Goal: Check status: Check status

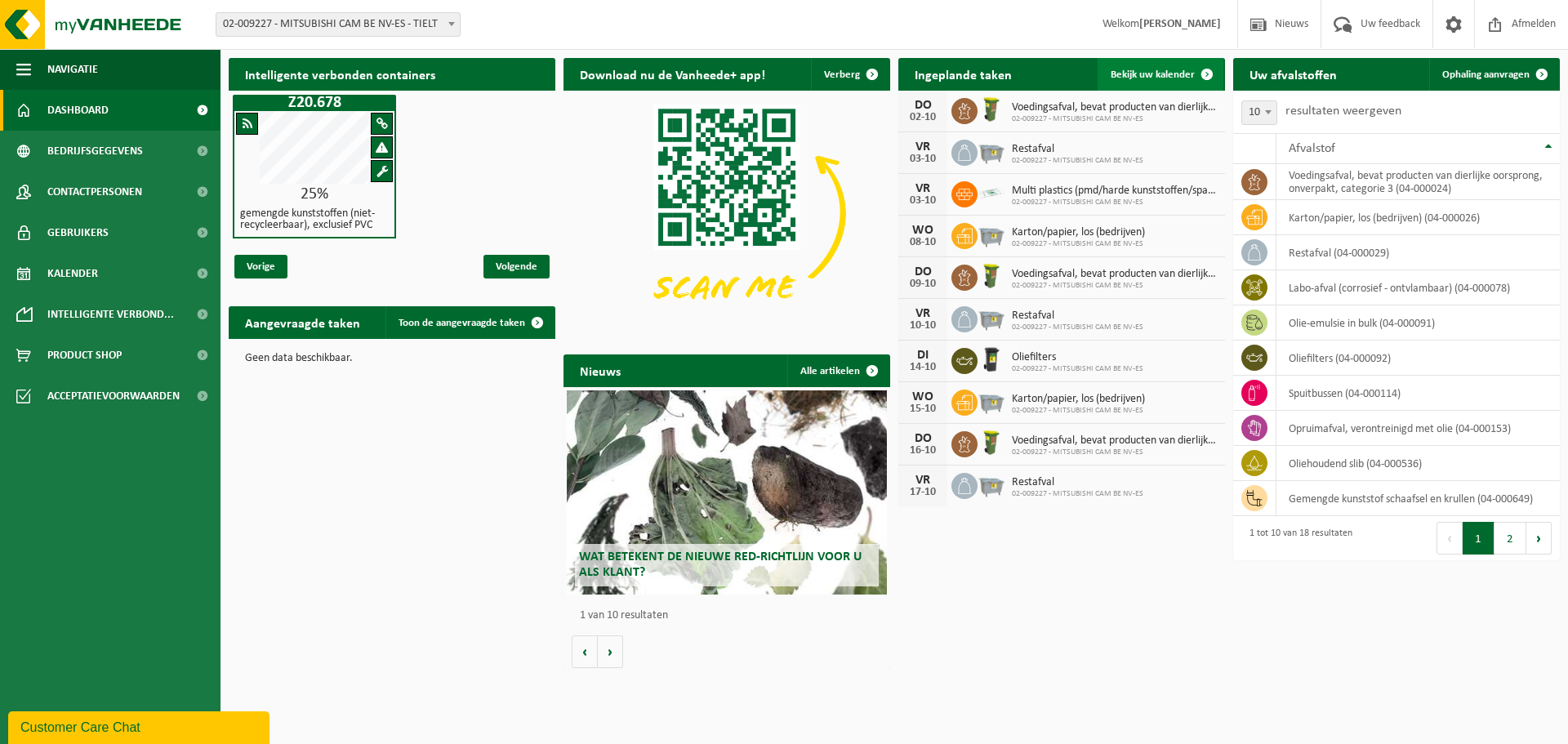
click at [1140, 77] on span "Bekijk uw kalender" at bounding box center [1153, 75] width 84 height 11
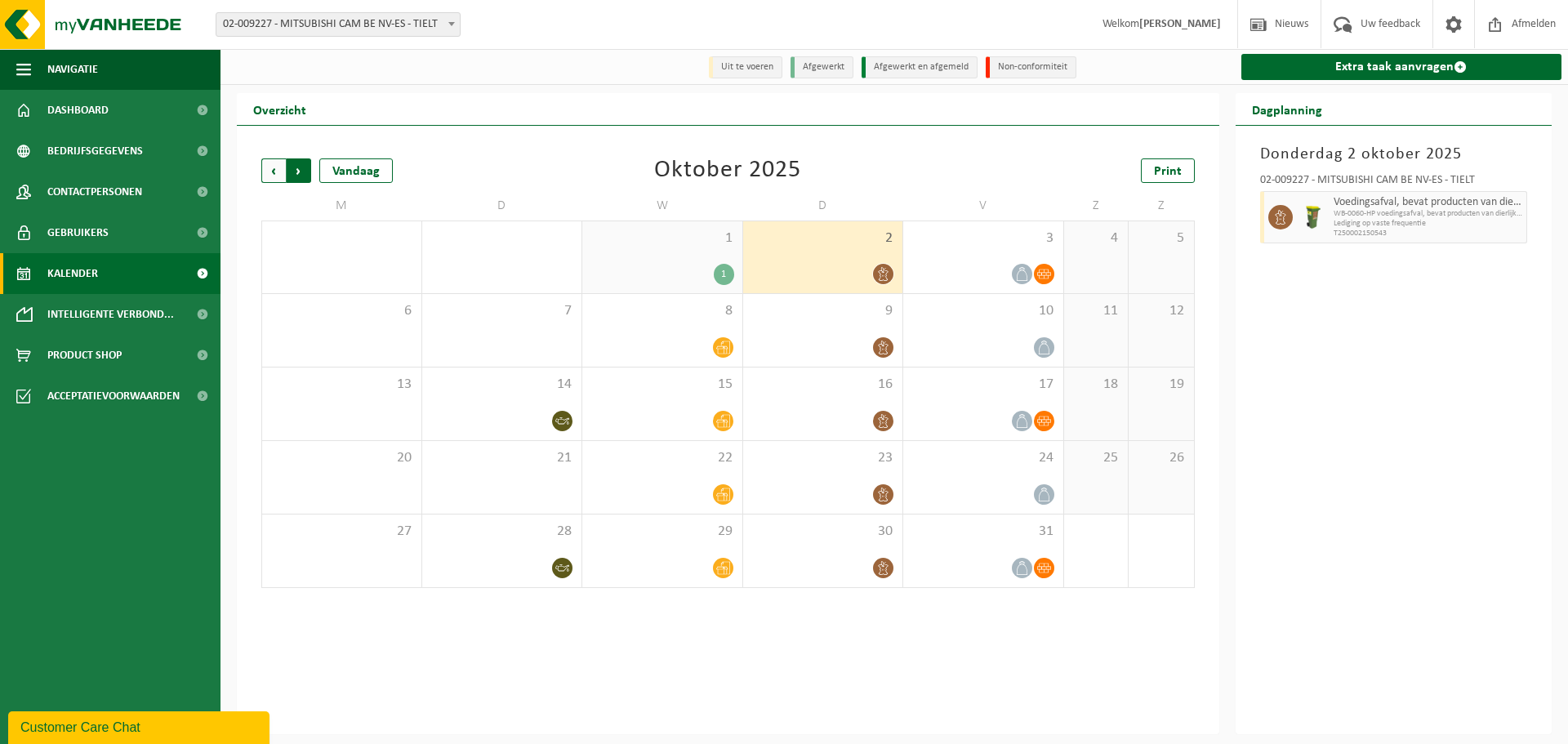
click at [279, 175] on span "Vorige" at bounding box center [273, 170] width 25 height 25
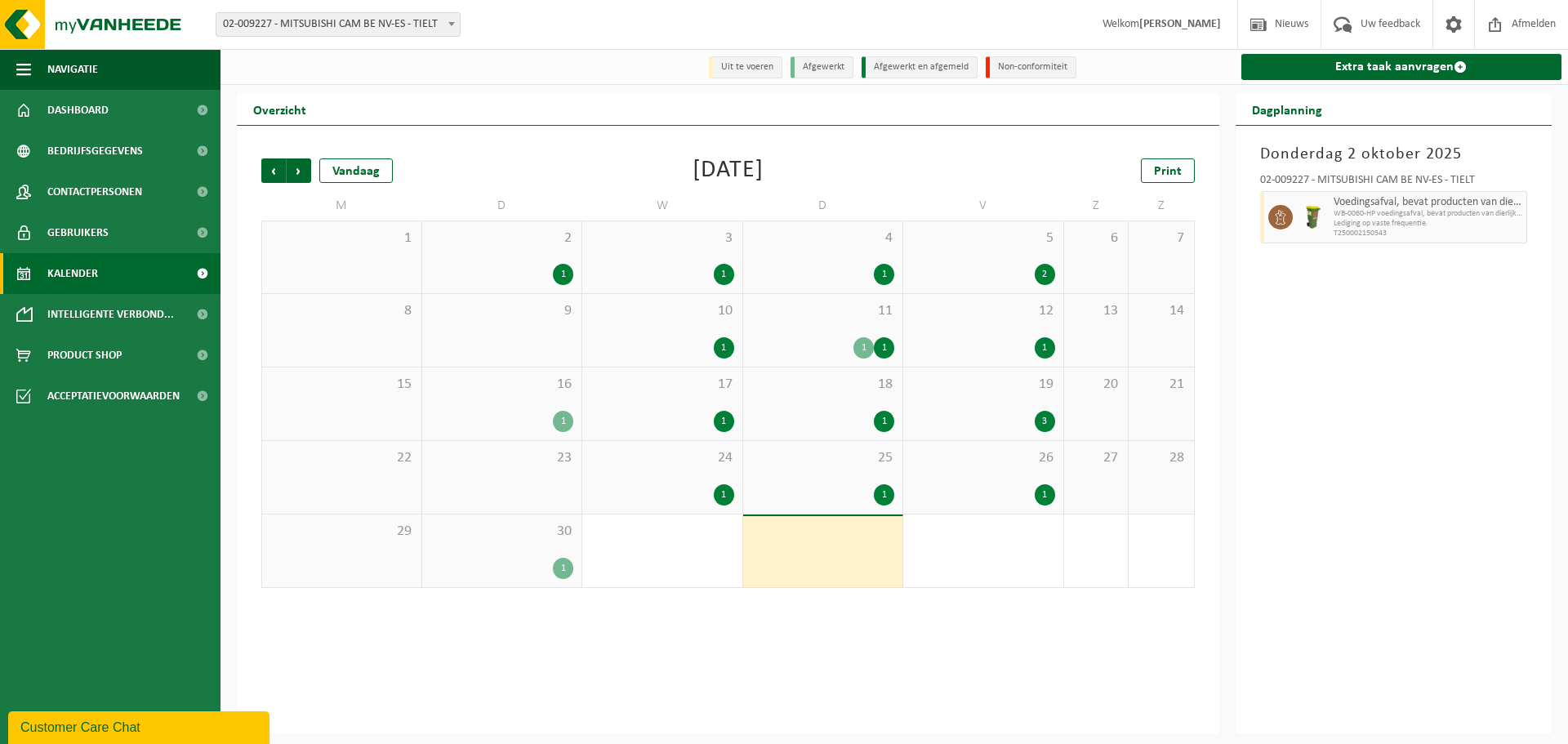
click at [1030, 411] on div "3" at bounding box center [983, 421] width 143 height 22
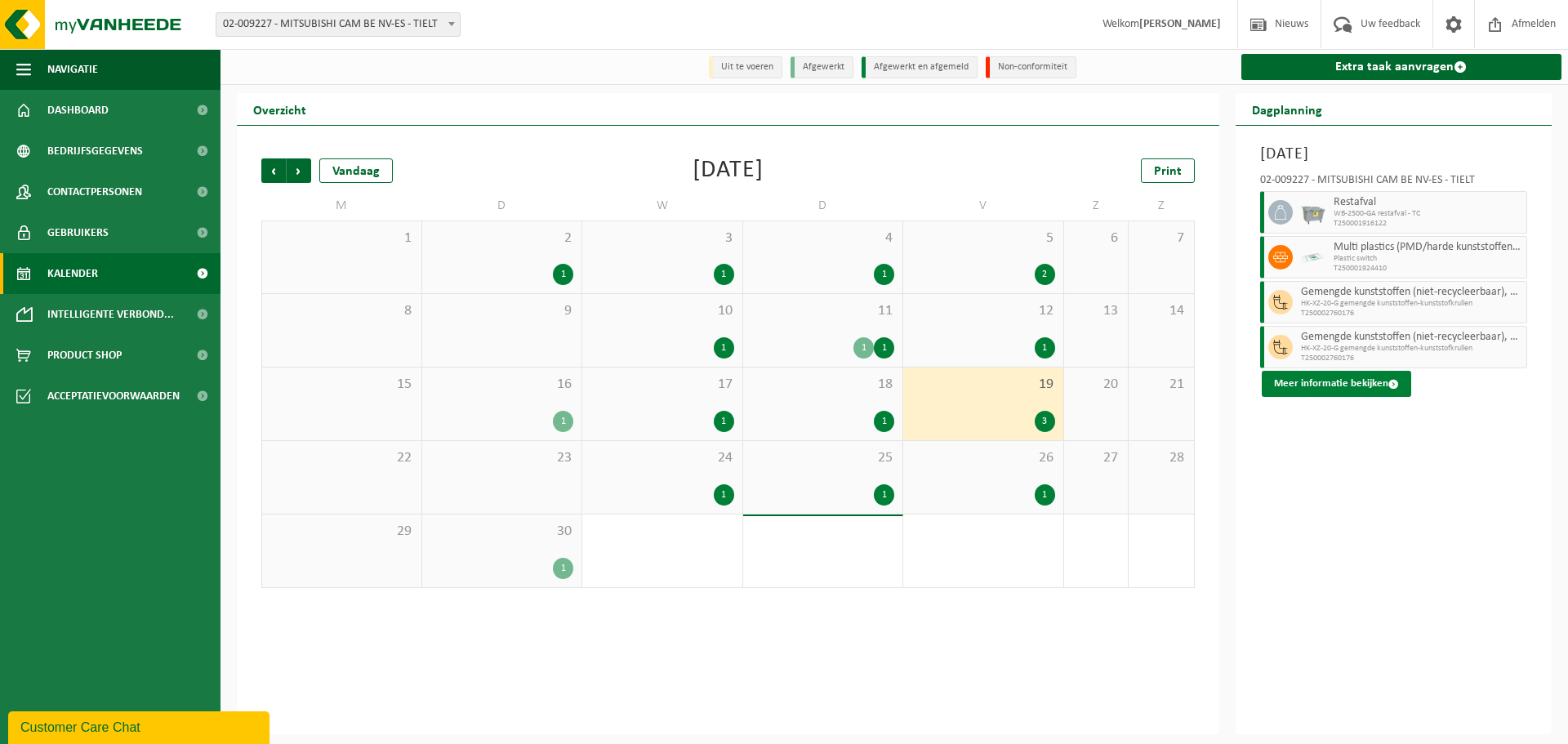
click at [1362, 389] on button "Meer informatie bekijken" at bounding box center [1336, 384] width 149 height 27
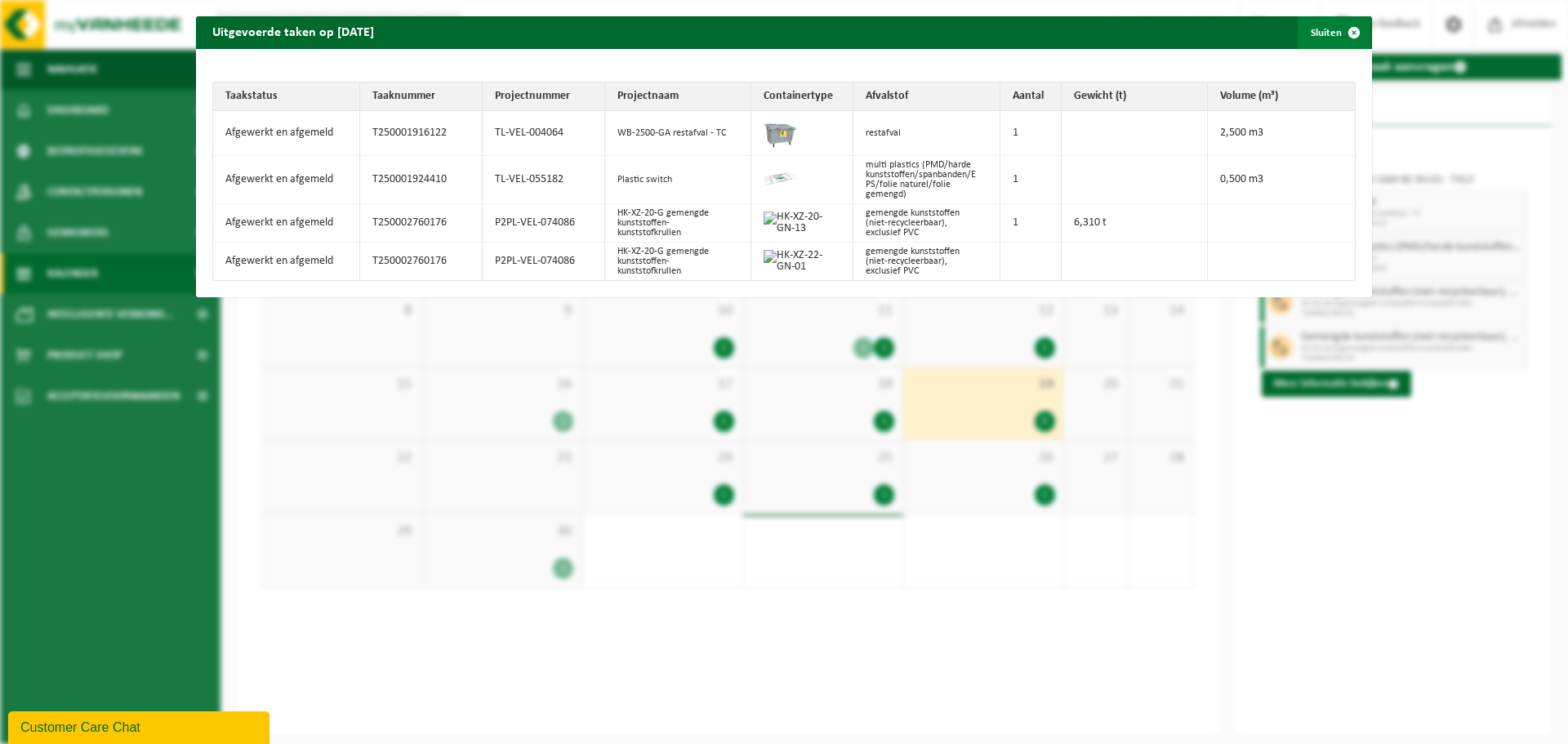
click at [1348, 31] on span "button" at bounding box center [1354, 32] width 32 height 32
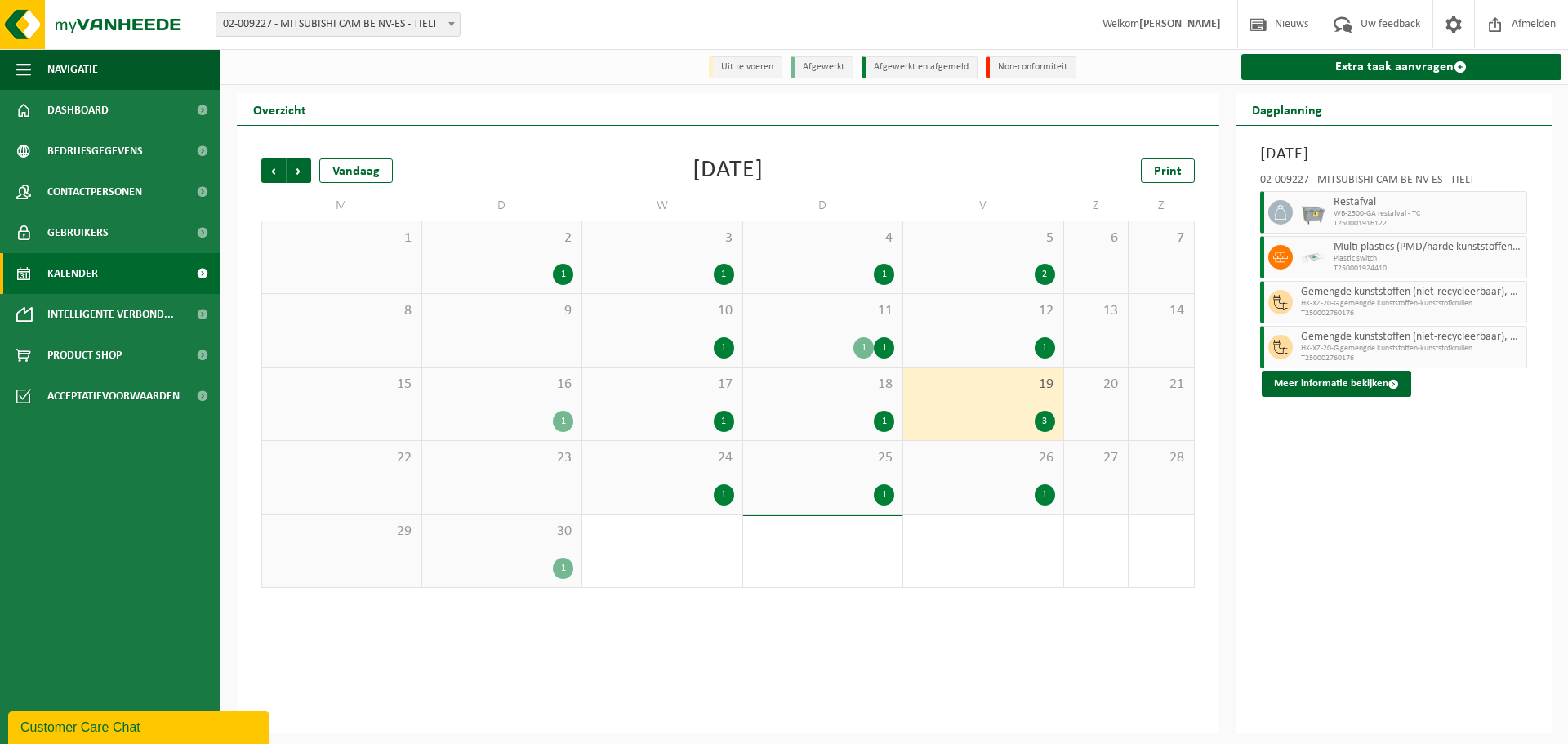
click at [719, 484] on div "24 1" at bounding box center [662, 477] width 160 height 73
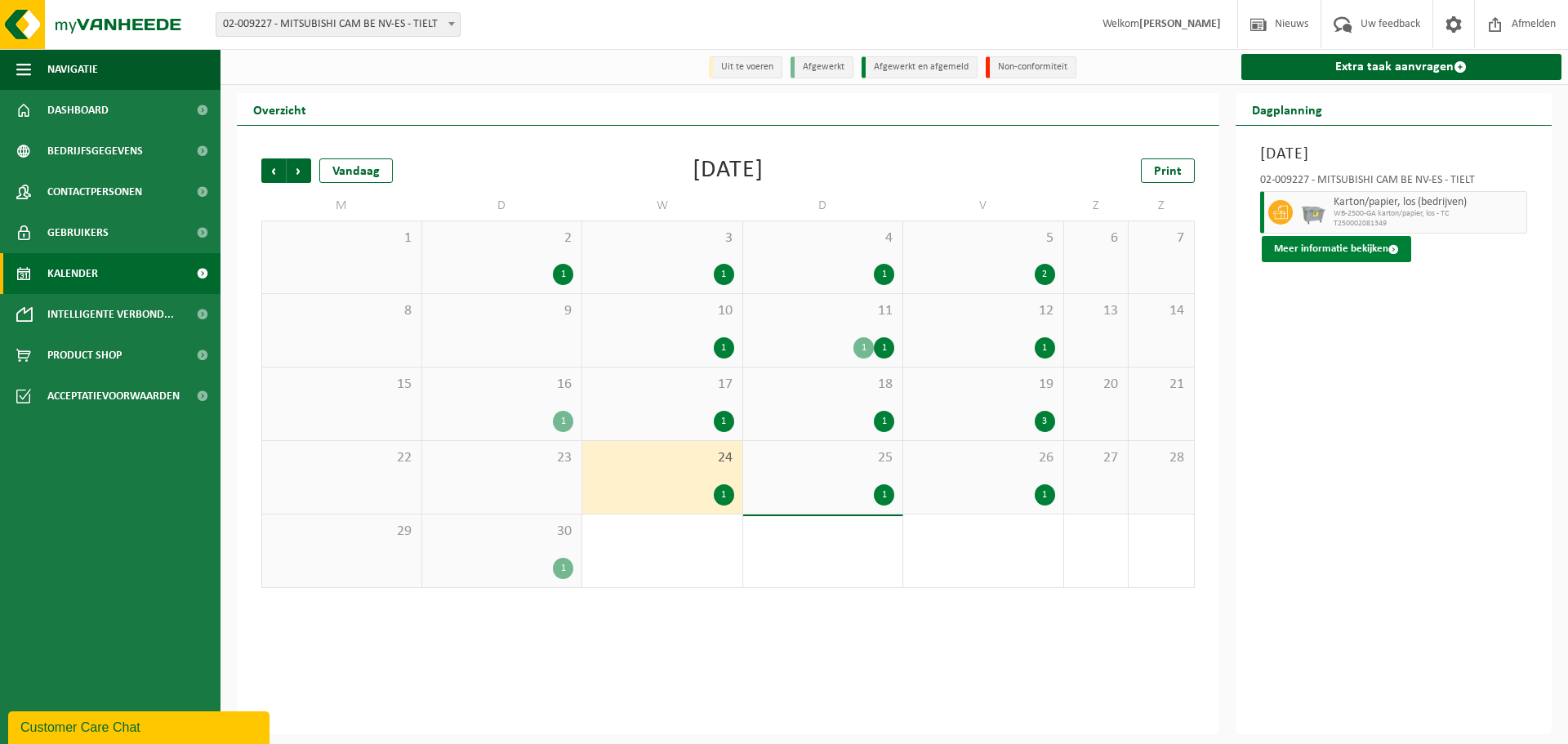
click at [1293, 257] on button "Meer informatie bekijken" at bounding box center [1336, 248] width 149 height 27
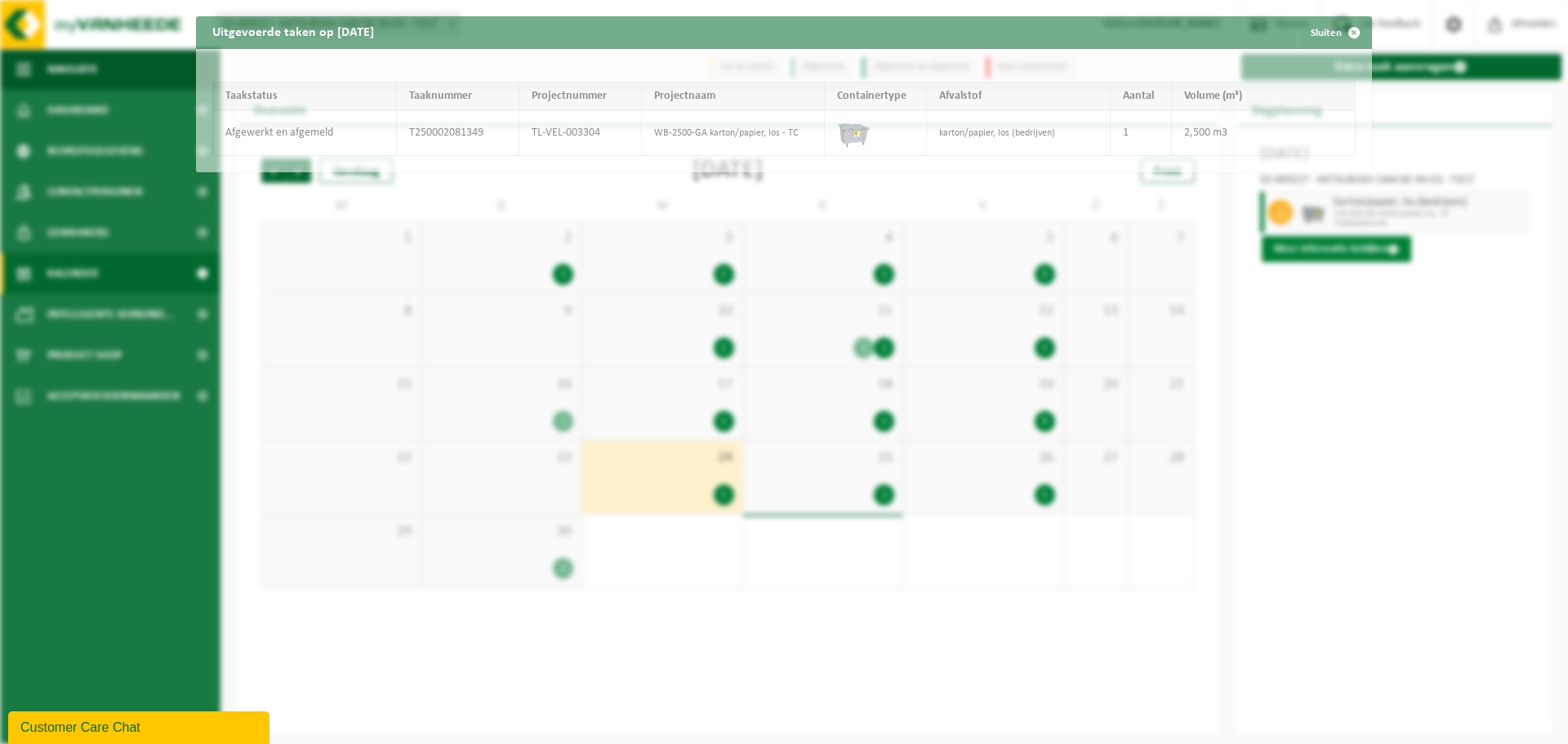
click at [1293, 257] on body "Vestiging: 02-009227 - MITSUBISHI CAM BE NV-ES - TIELT 02-009227 - MITSUBISHI C…" at bounding box center [784, 372] width 1568 height 744
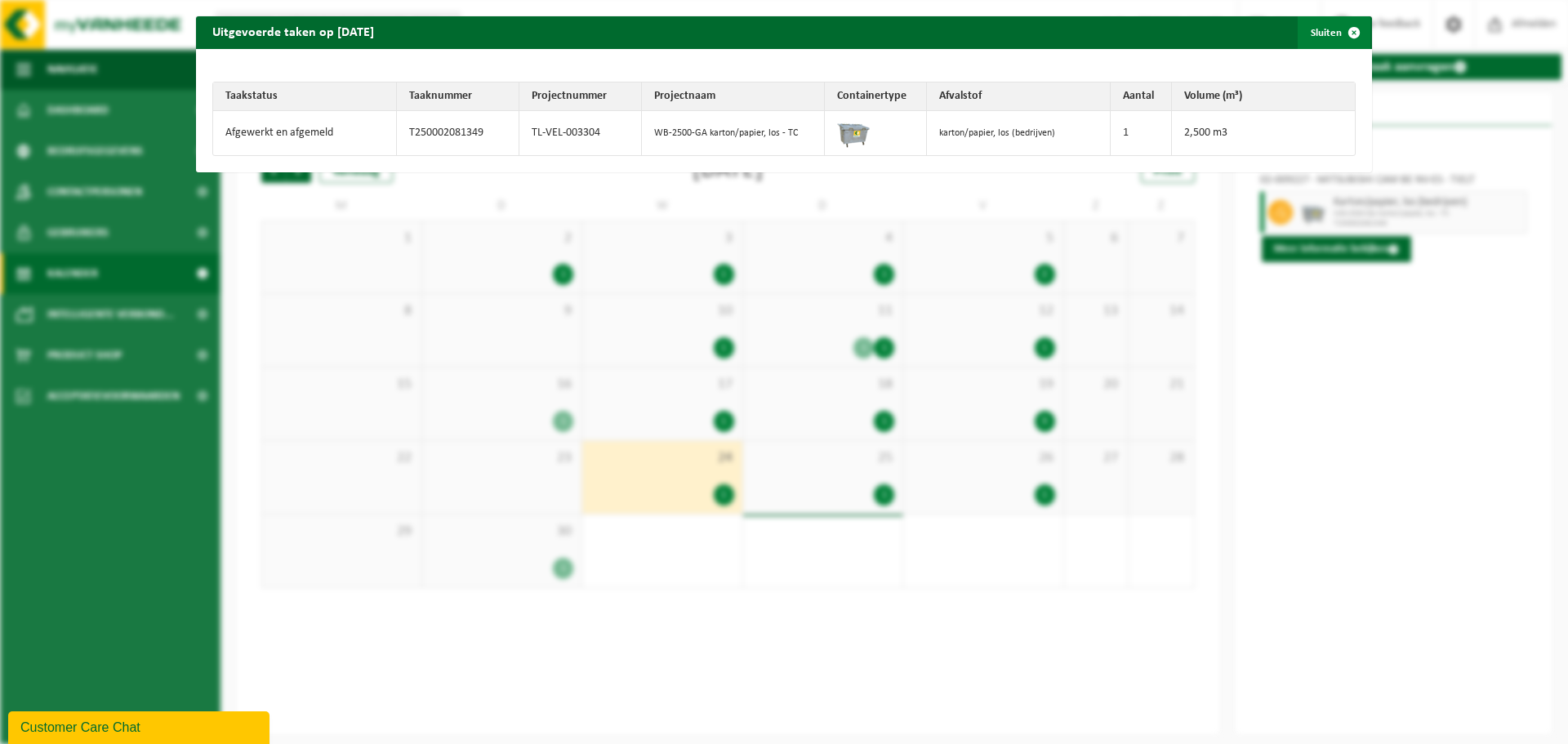
click at [1346, 27] on span "button" at bounding box center [1354, 32] width 32 height 32
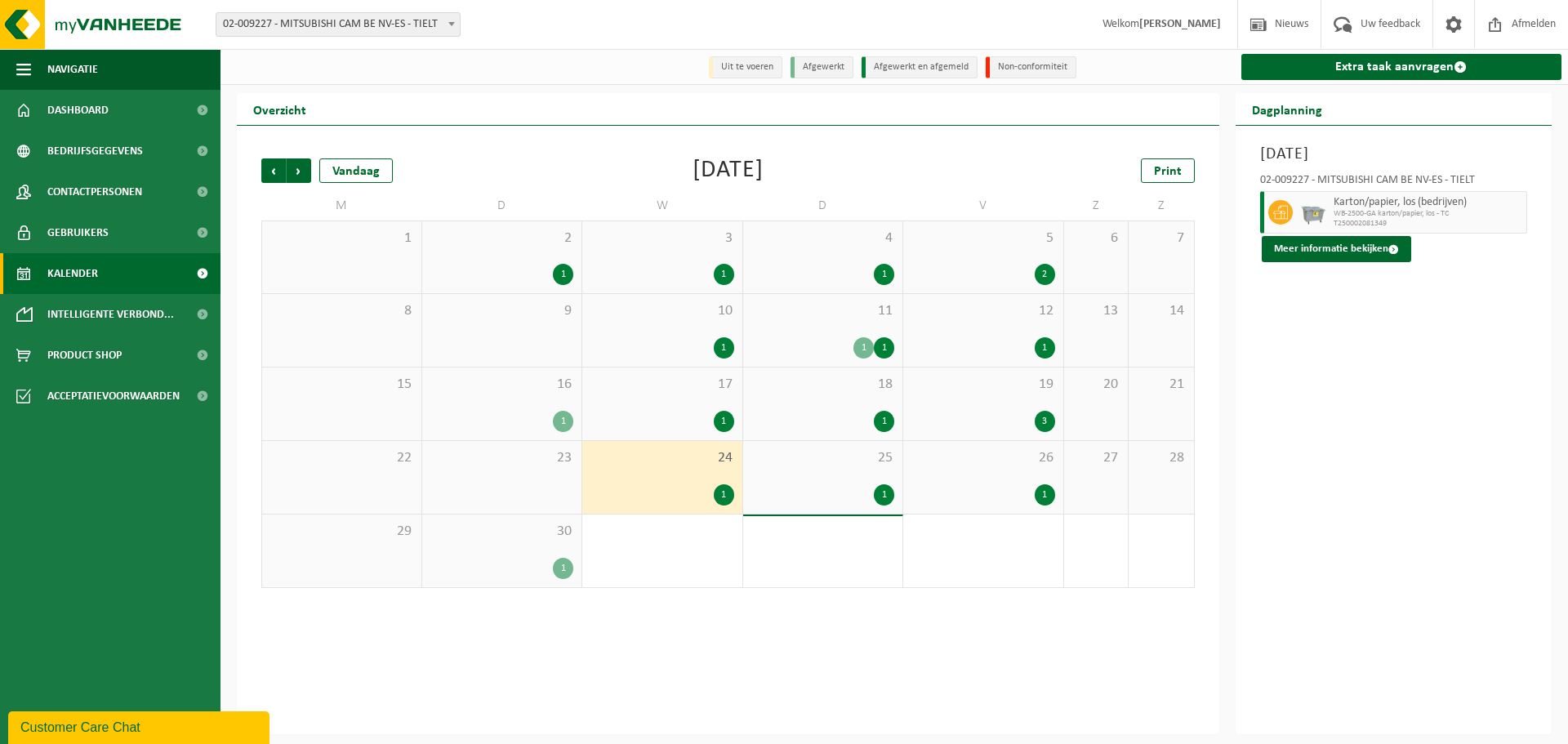
click at [883, 494] on div "1" at bounding box center [884, 495] width 21 height 22
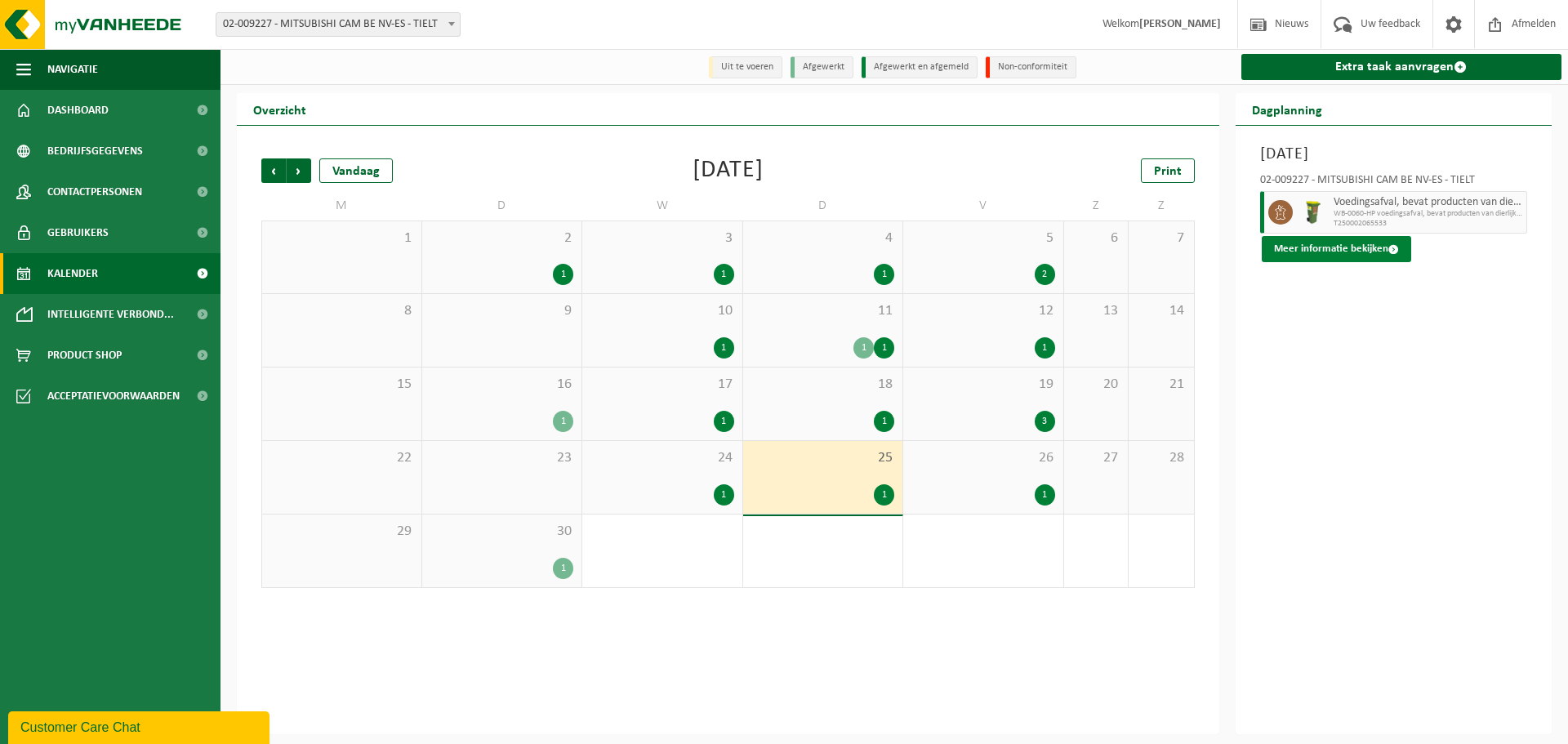
click at [1319, 249] on button "Meer informatie bekijken" at bounding box center [1336, 248] width 149 height 27
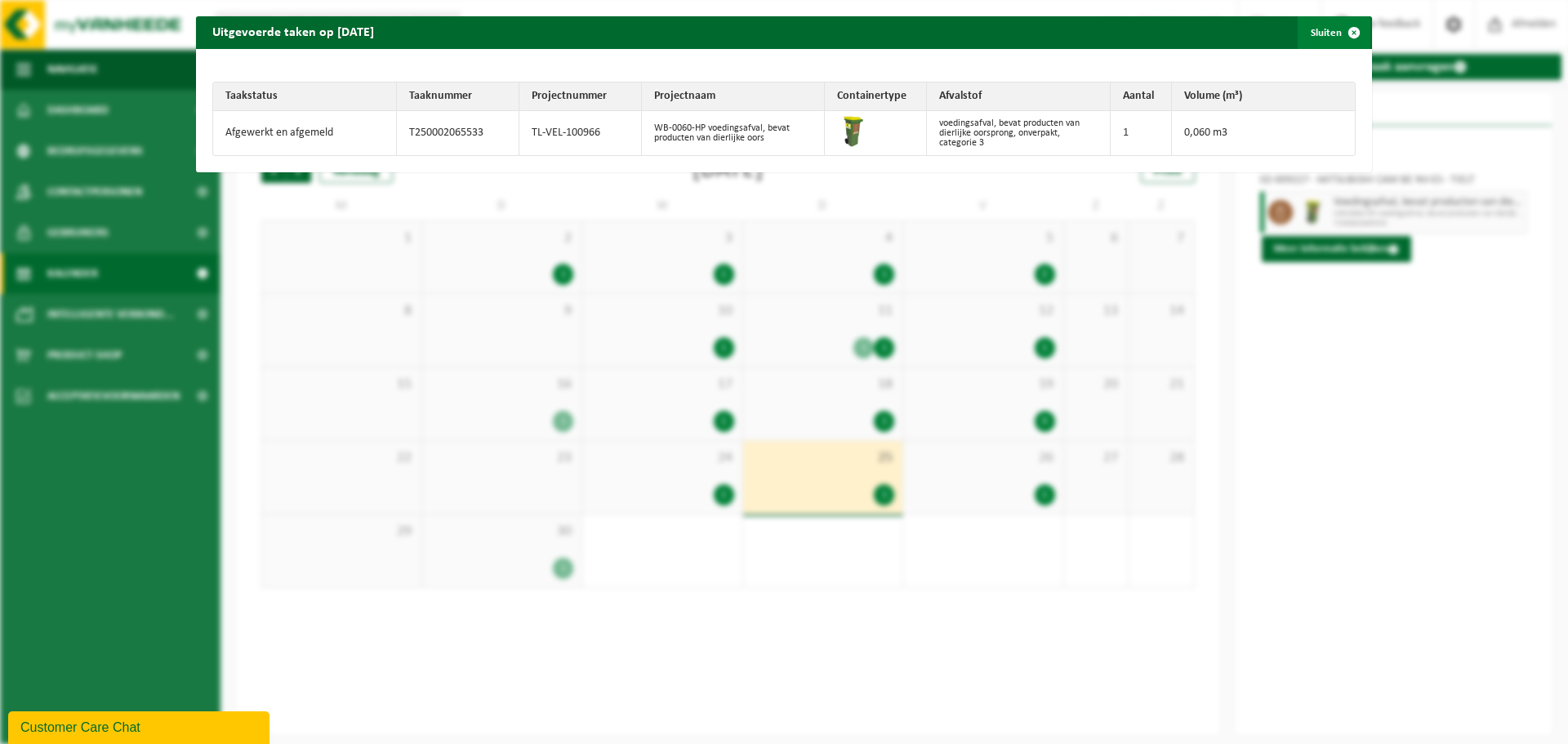
click at [1349, 28] on span "button" at bounding box center [1354, 32] width 32 height 32
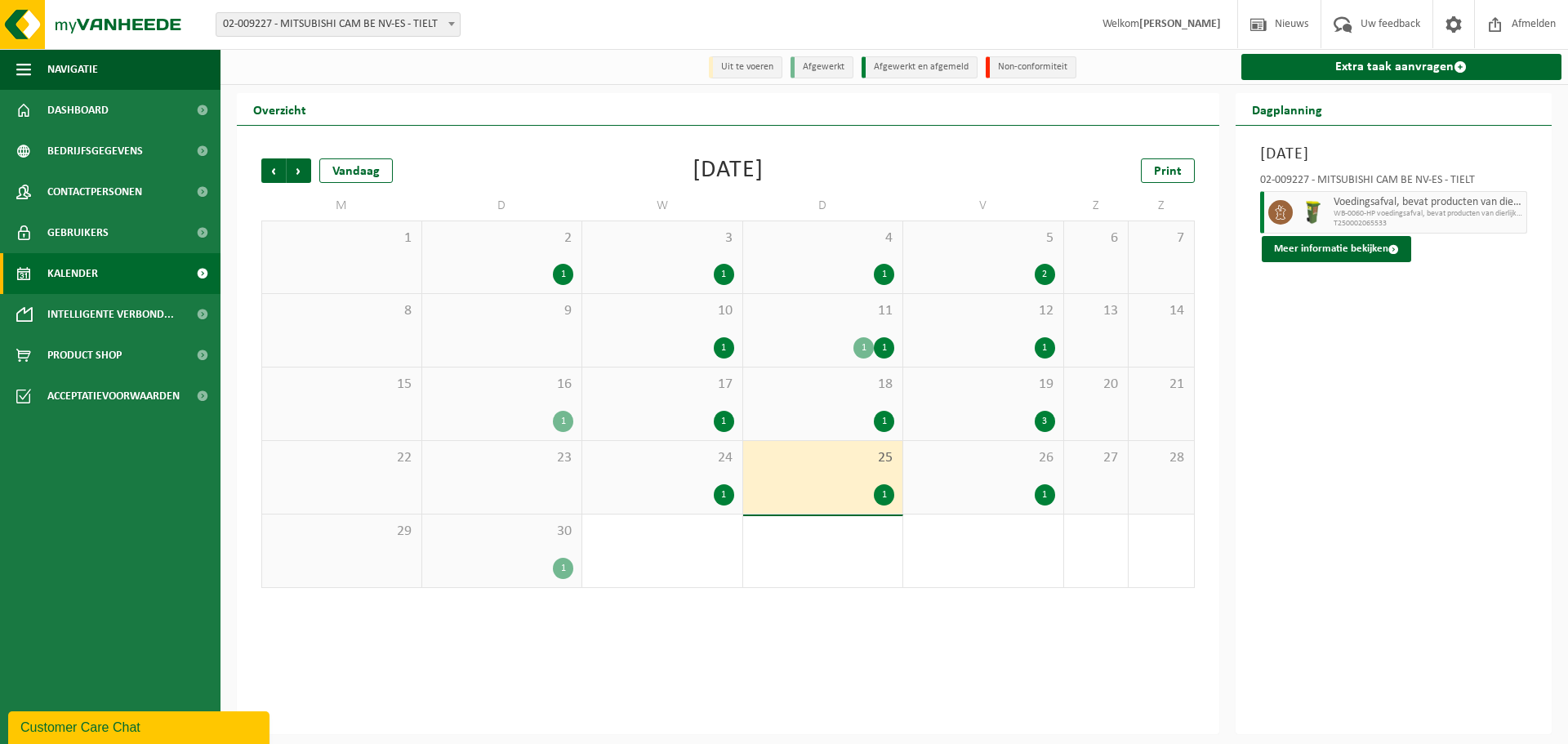
click at [1029, 467] on span "26" at bounding box center [983, 457] width 143 height 18
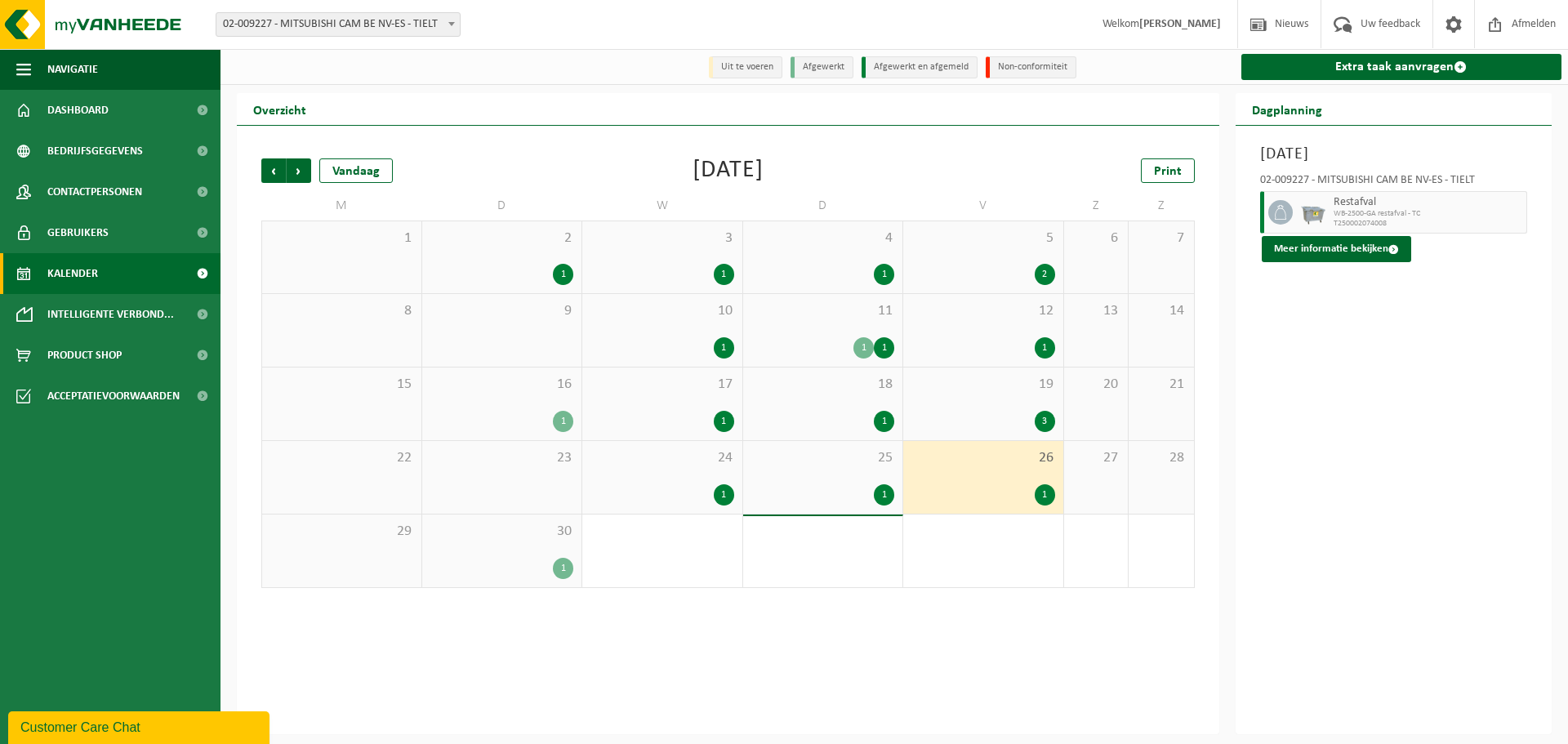
click at [1029, 467] on span "26" at bounding box center [983, 457] width 143 height 18
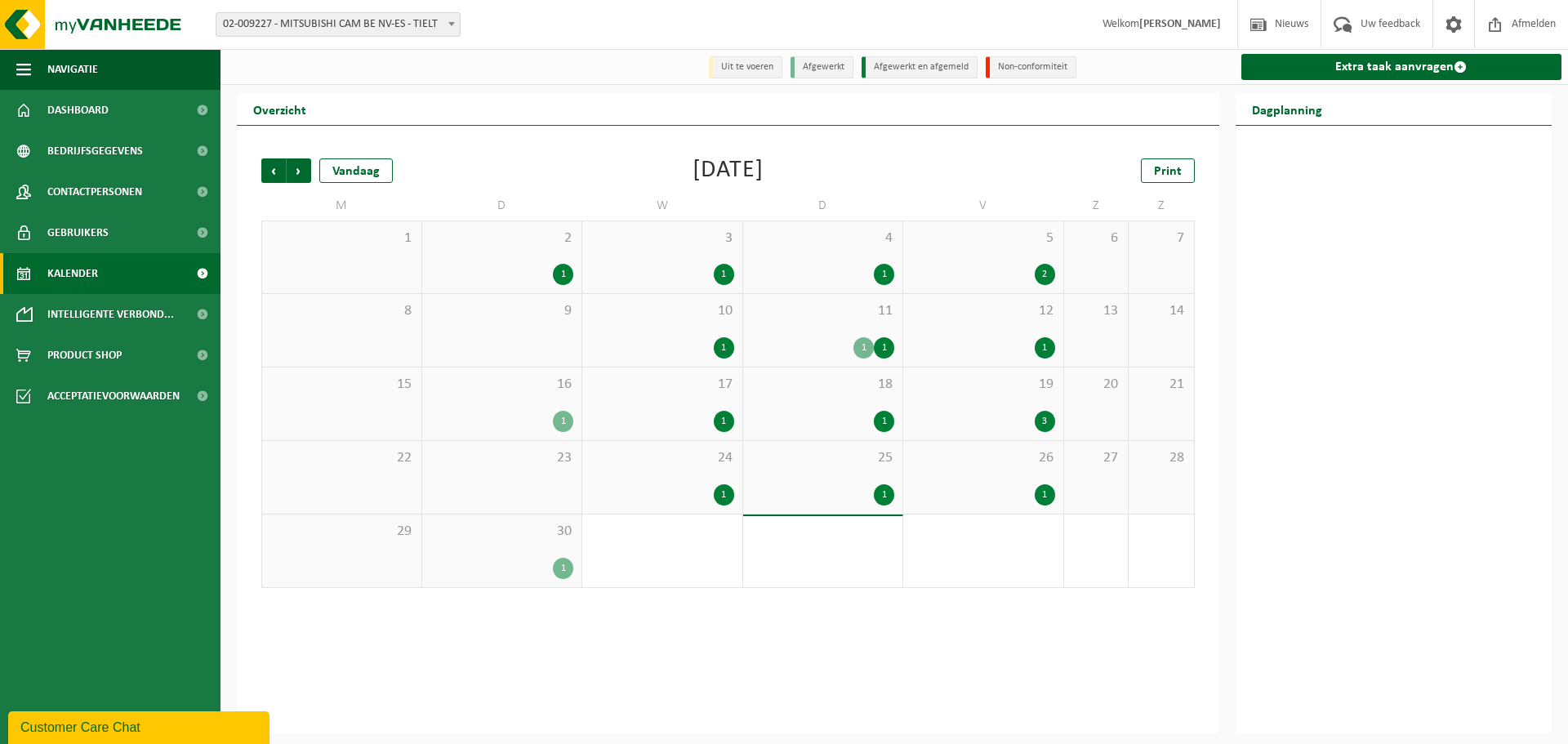
click at [1029, 467] on span "26" at bounding box center [983, 457] width 143 height 18
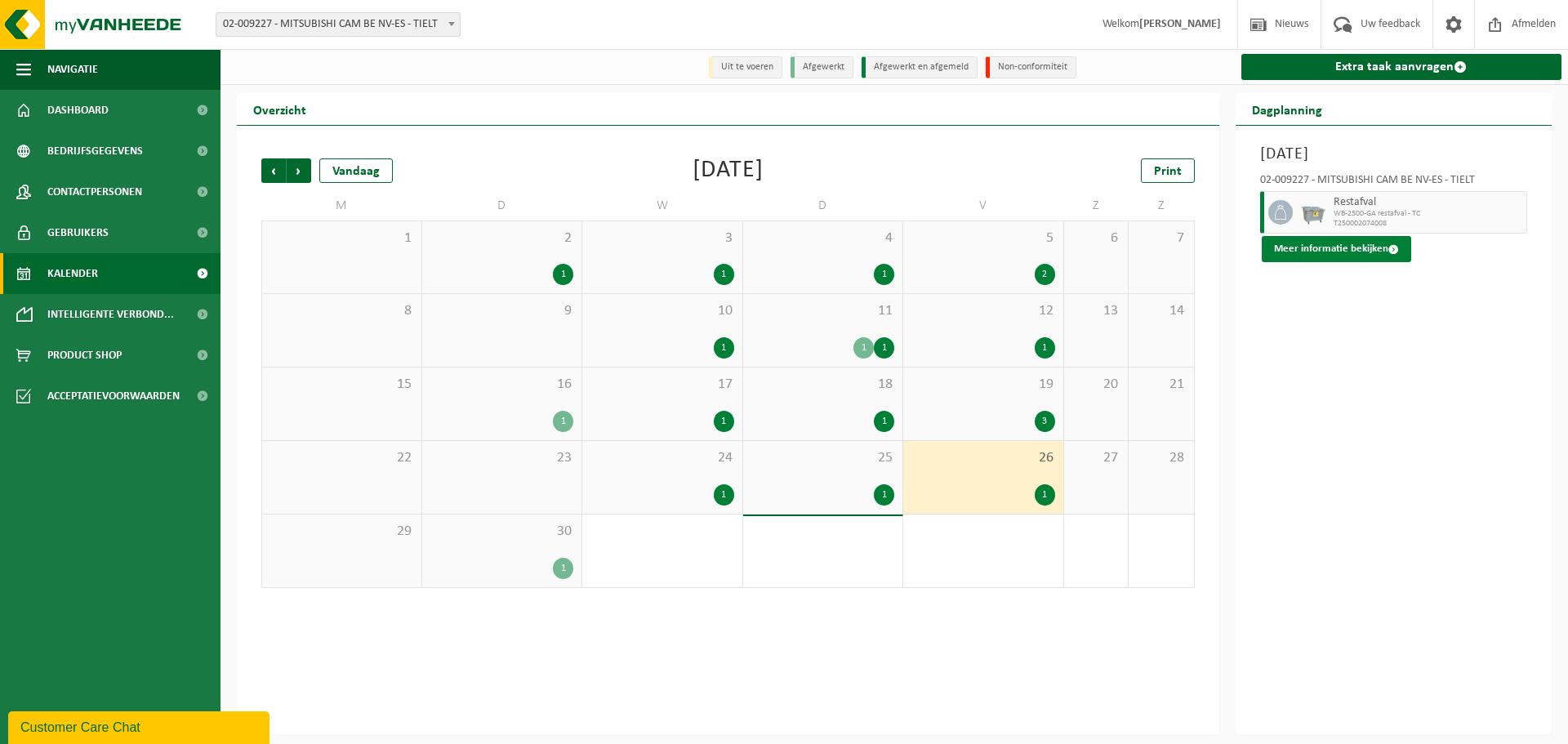
click at [1324, 255] on button "Meer informatie bekijken" at bounding box center [1336, 248] width 149 height 27
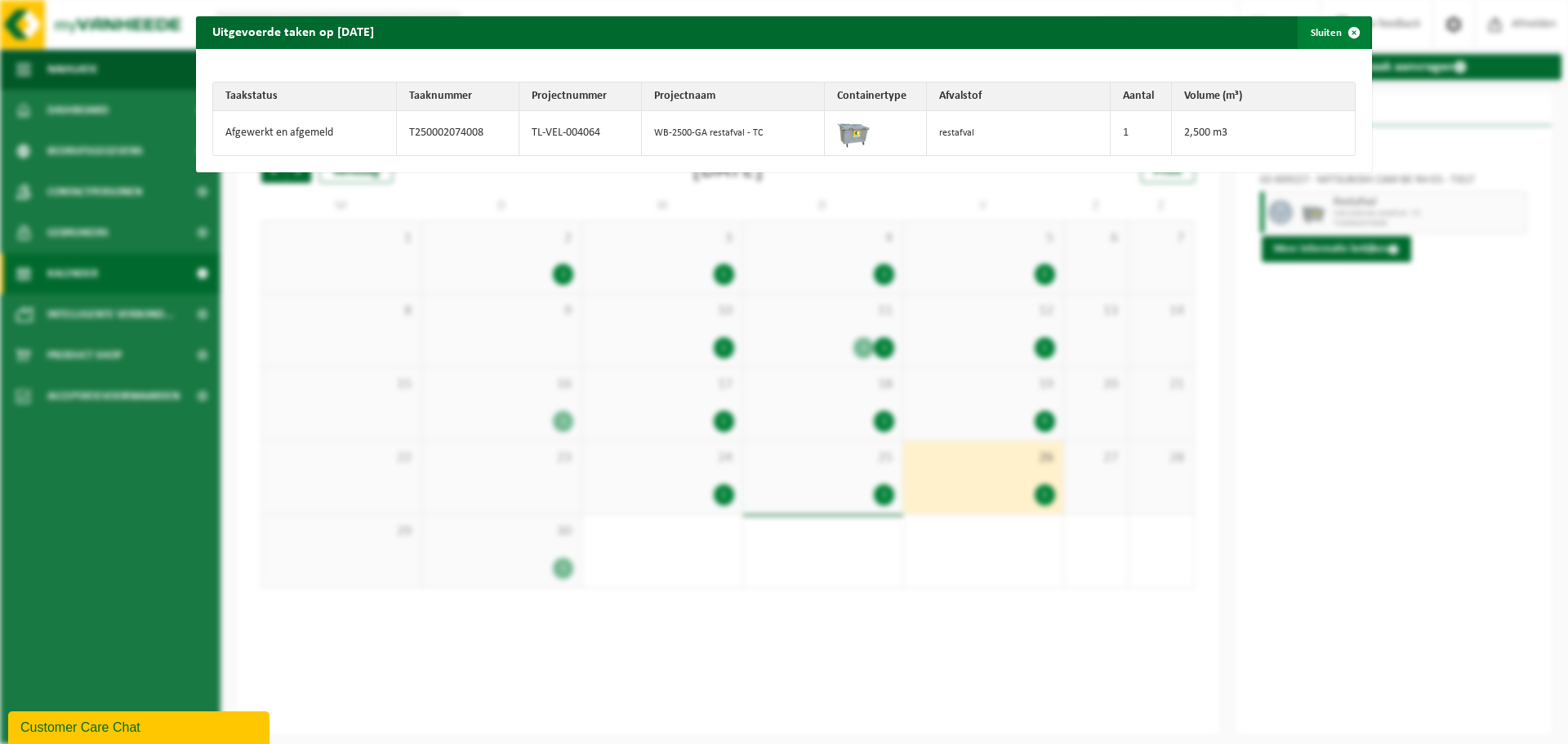
click at [1345, 24] on span "button" at bounding box center [1354, 32] width 32 height 32
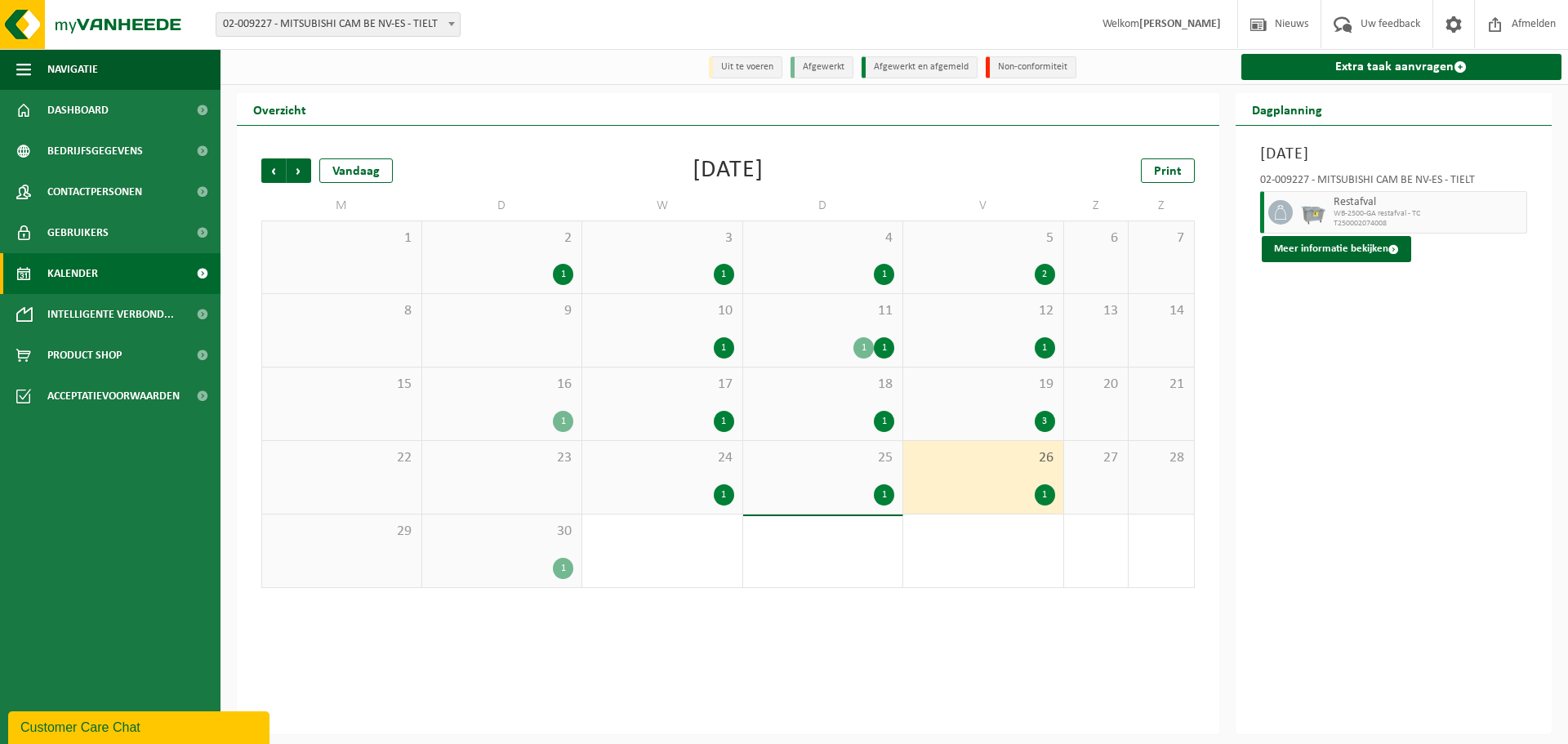
click at [558, 541] on span "30" at bounding box center [502, 531] width 143 height 18
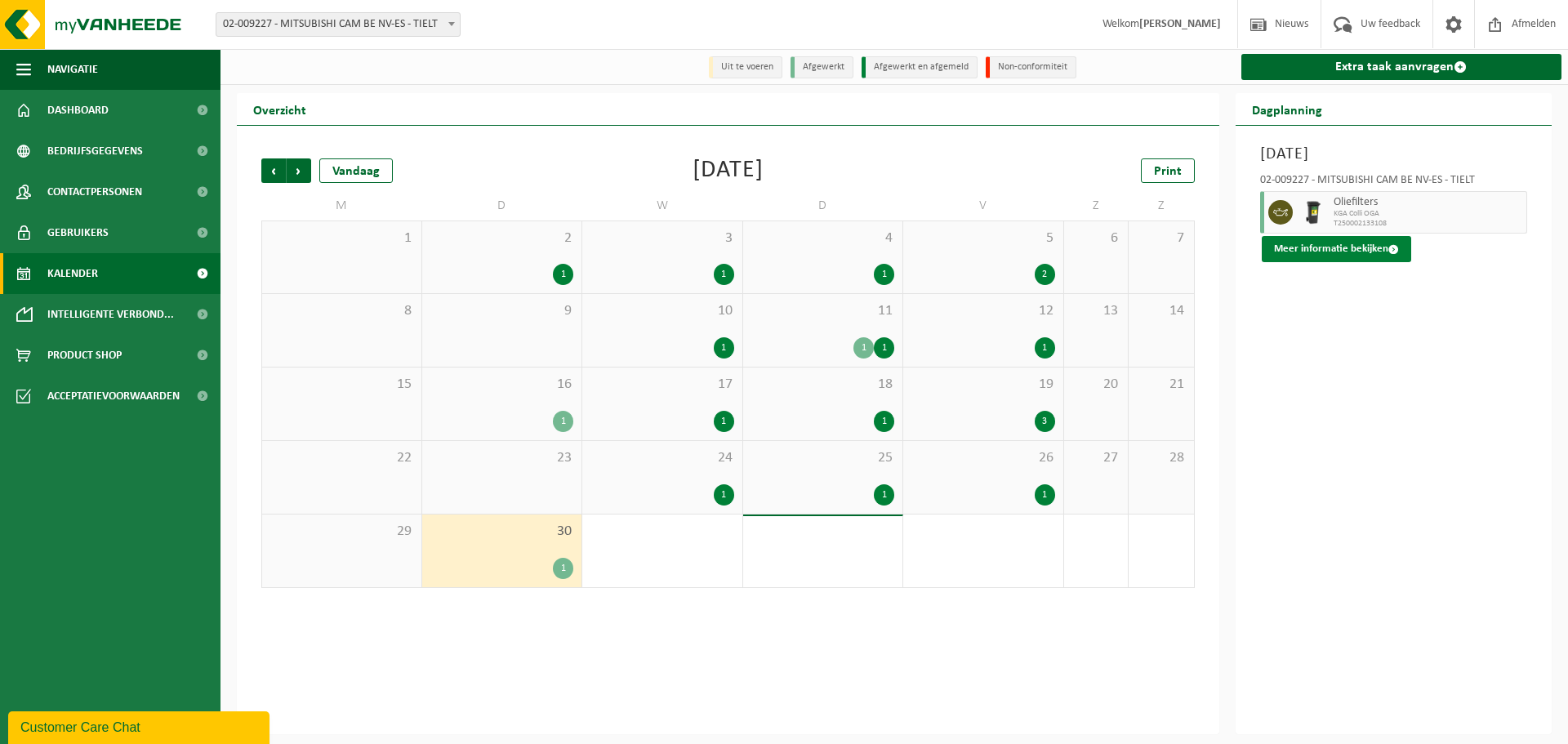
click at [1340, 248] on button "Meer informatie bekijken" at bounding box center [1336, 248] width 149 height 27
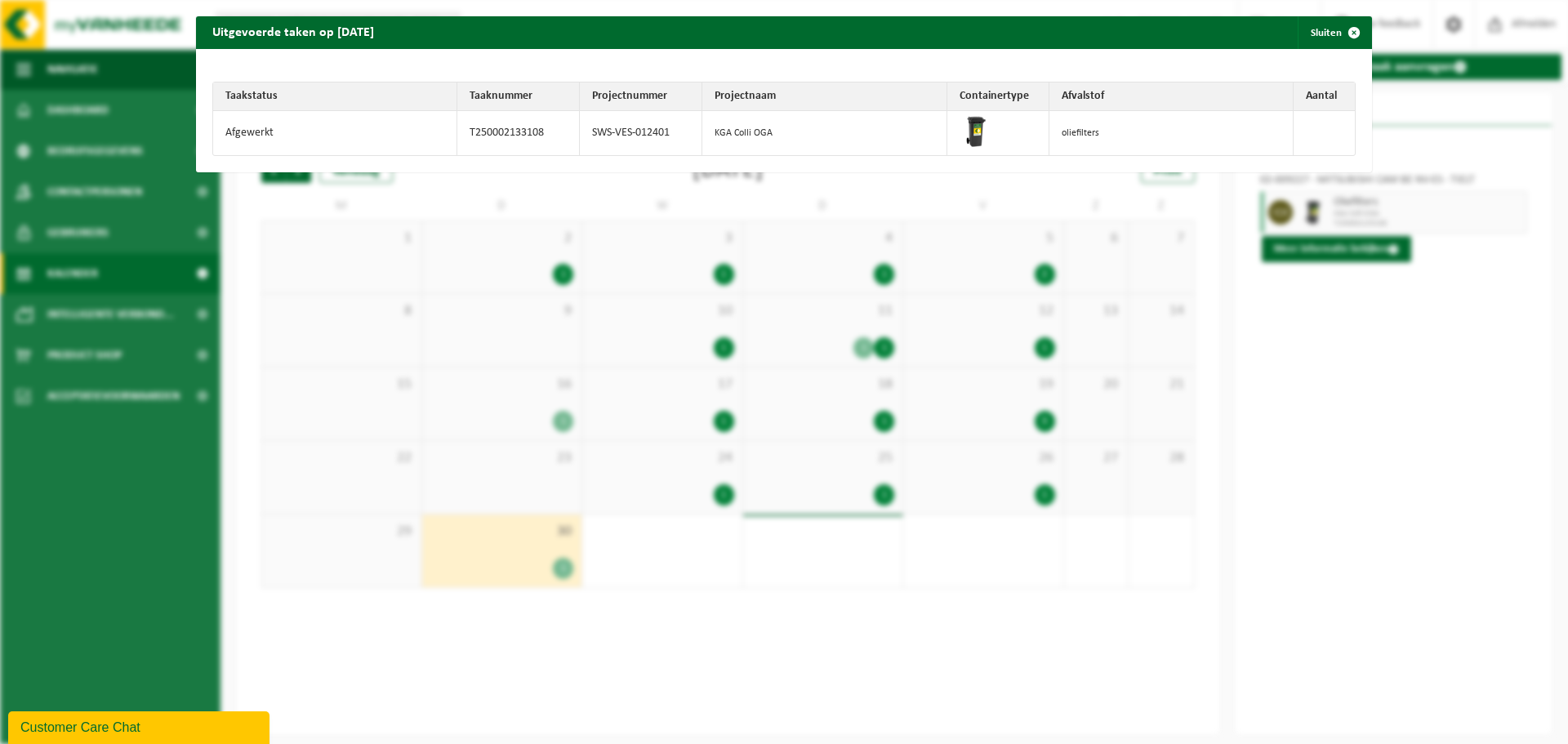
click at [246, 580] on div "Uitgevoerde taken op [DATE] Sluiten Taakstatus Taaknummer Projectnummer Project…" at bounding box center [784, 372] width 1568 height 744
